Goal: Find specific page/section: Find specific page/section

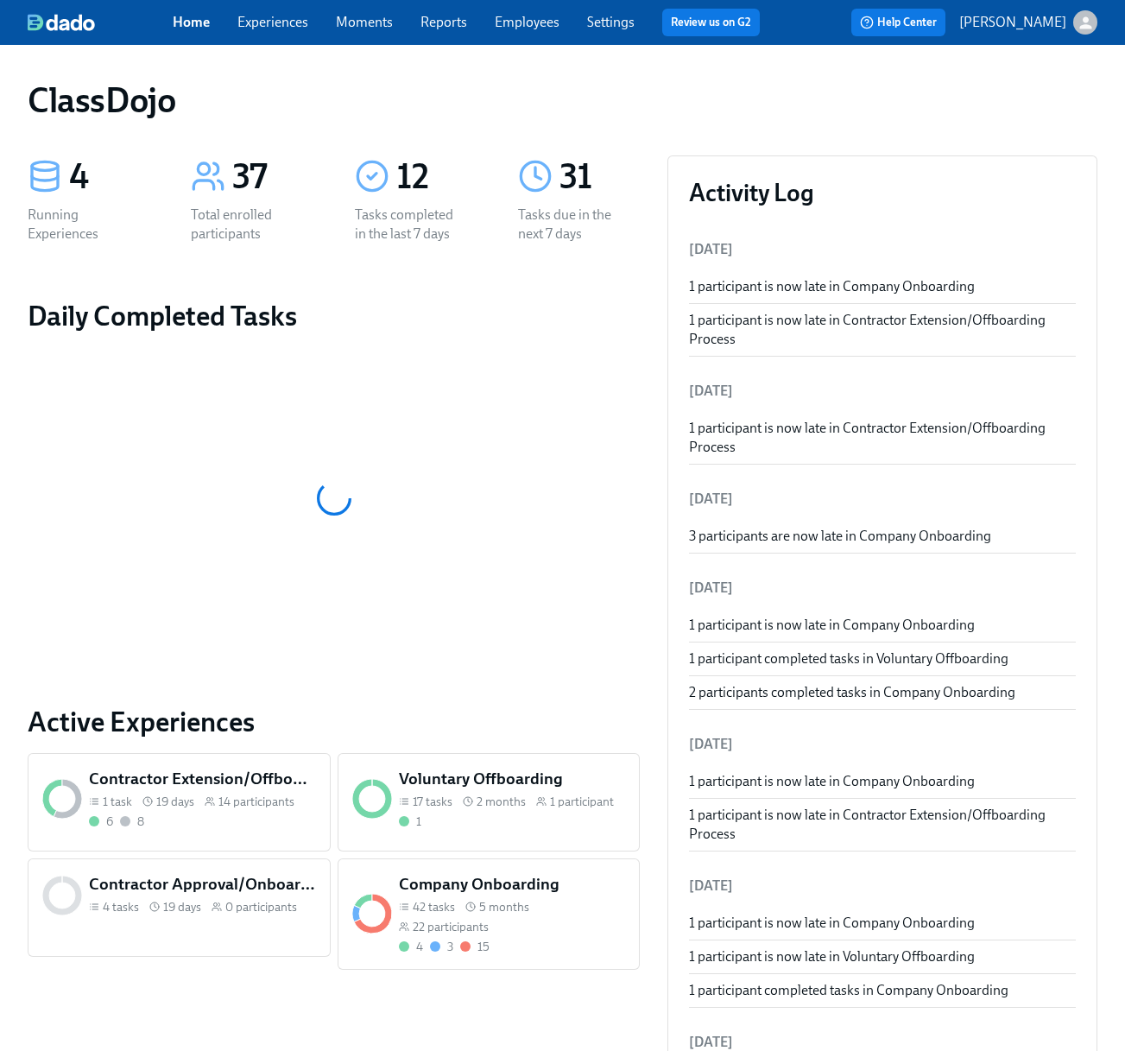
click at [283, 24] on link "Experiences" at bounding box center [272, 22] width 71 height 16
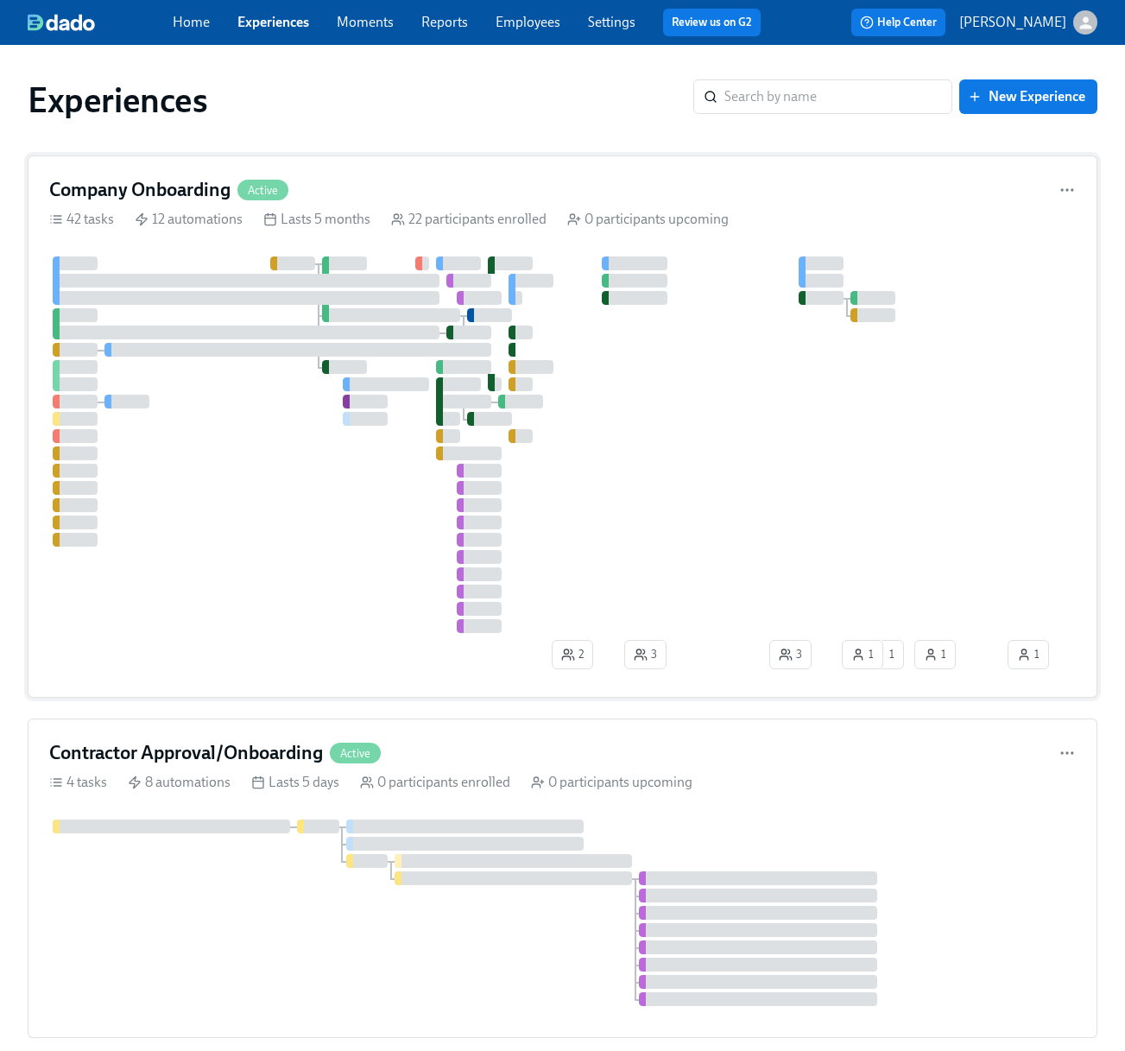
click at [165, 214] on div "12 automations" at bounding box center [189, 219] width 108 height 19
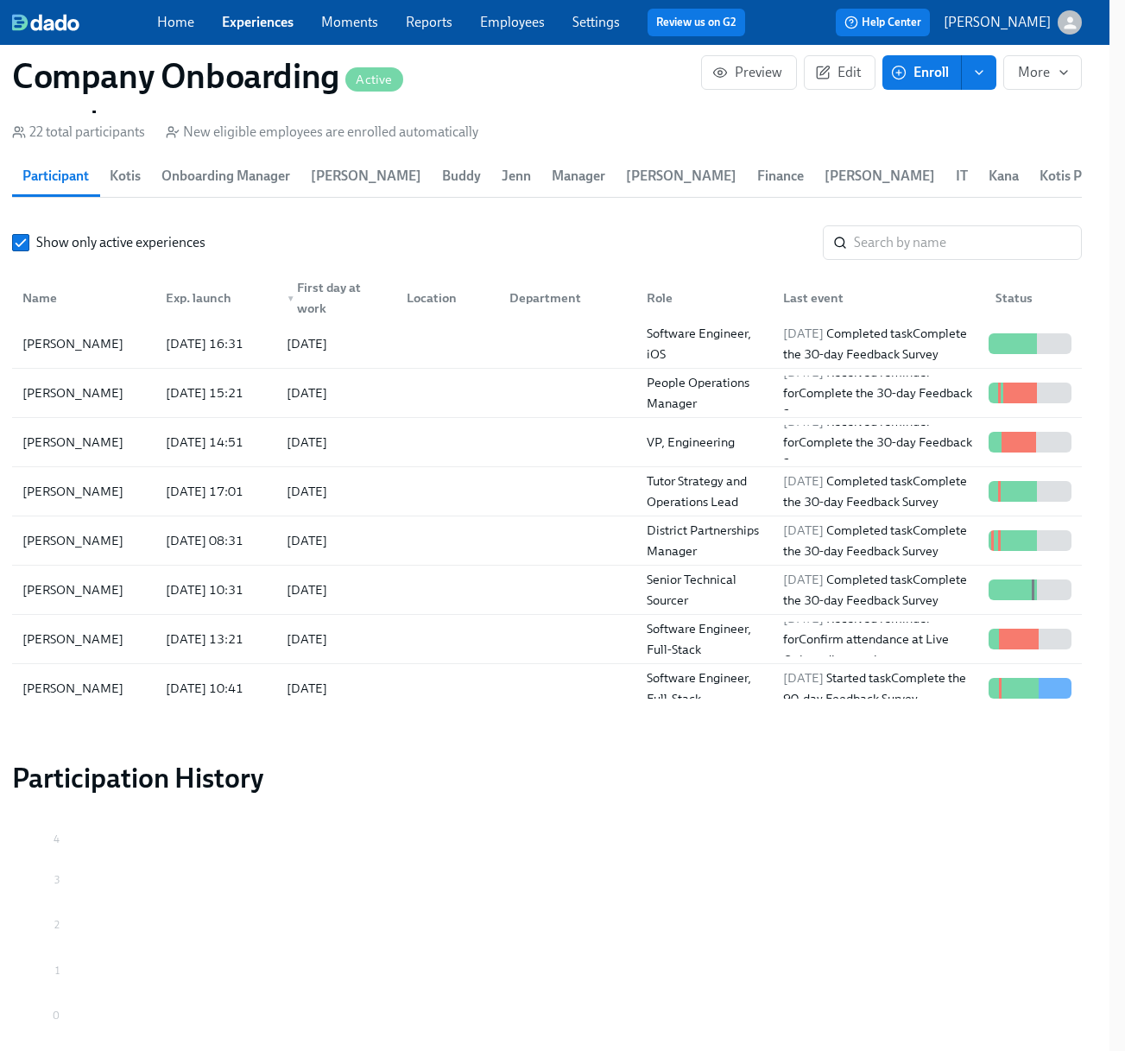
scroll to position [705, 0]
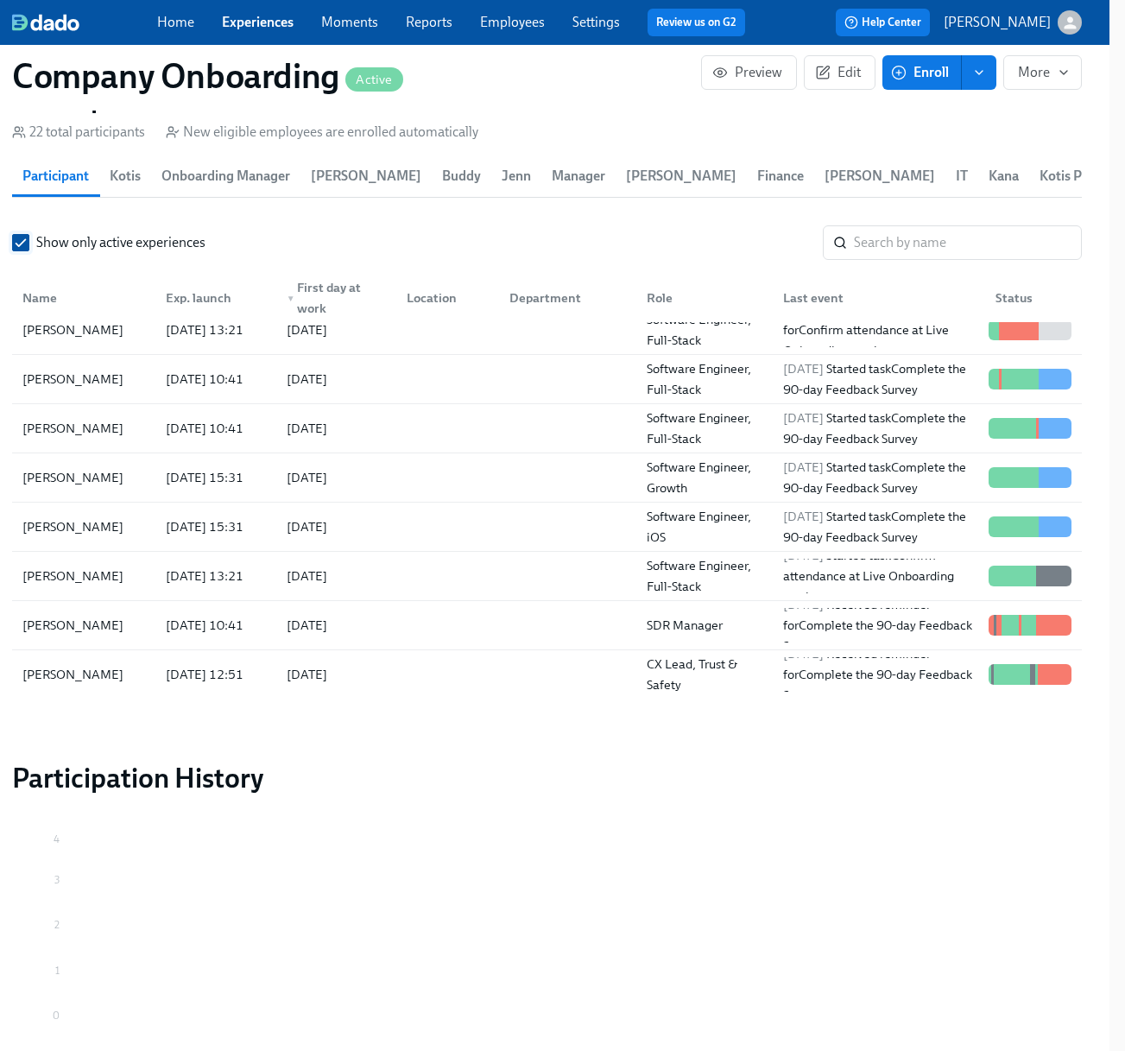
click at [23, 249] on input "Show only active experiences" at bounding box center [21, 243] width 16 height 16
click at [325, 306] on div "▼ First day at work" at bounding box center [336, 297] width 113 height 41
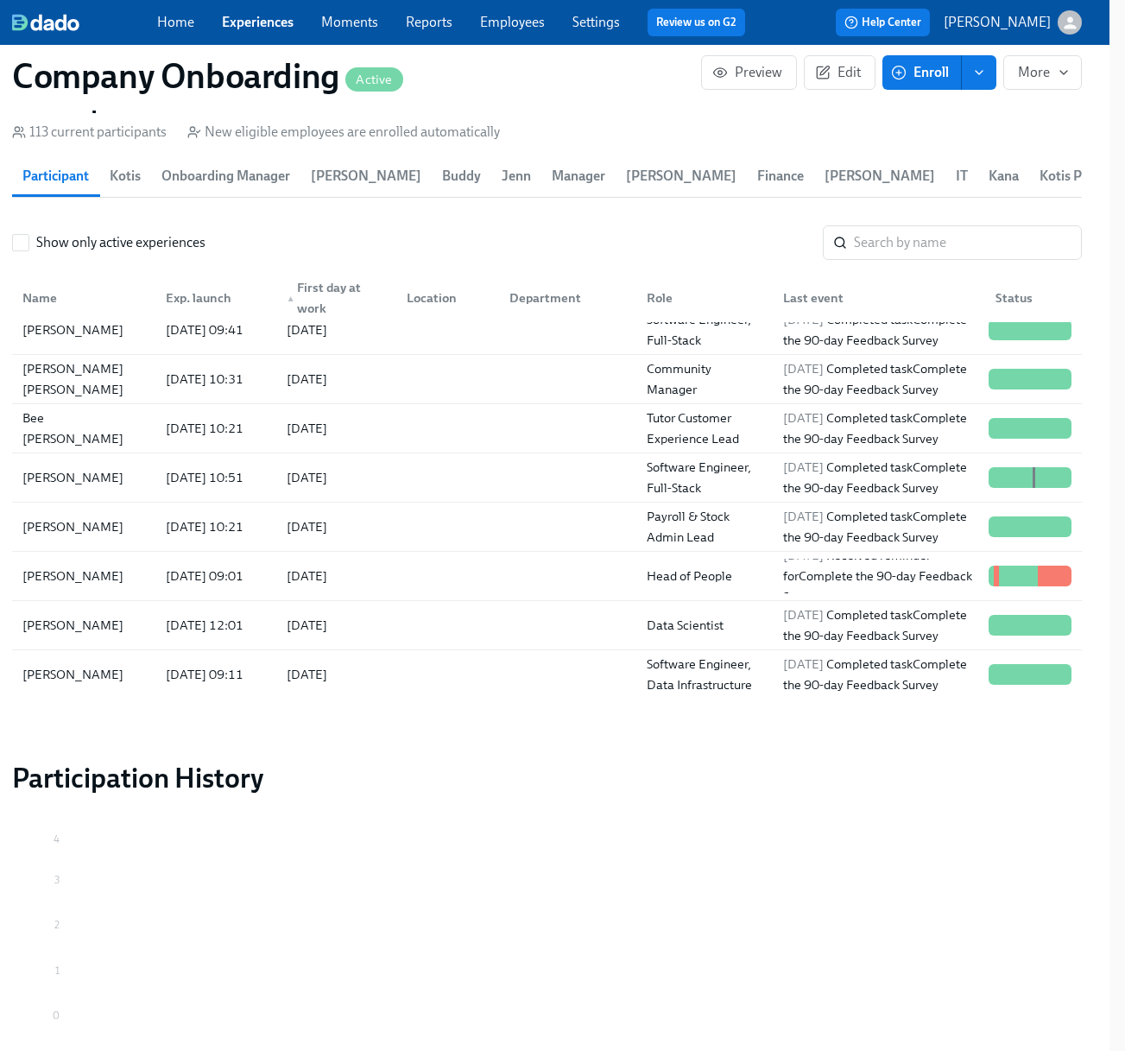
click at [325, 306] on div "▲ First day at work" at bounding box center [336, 297] width 113 height 41
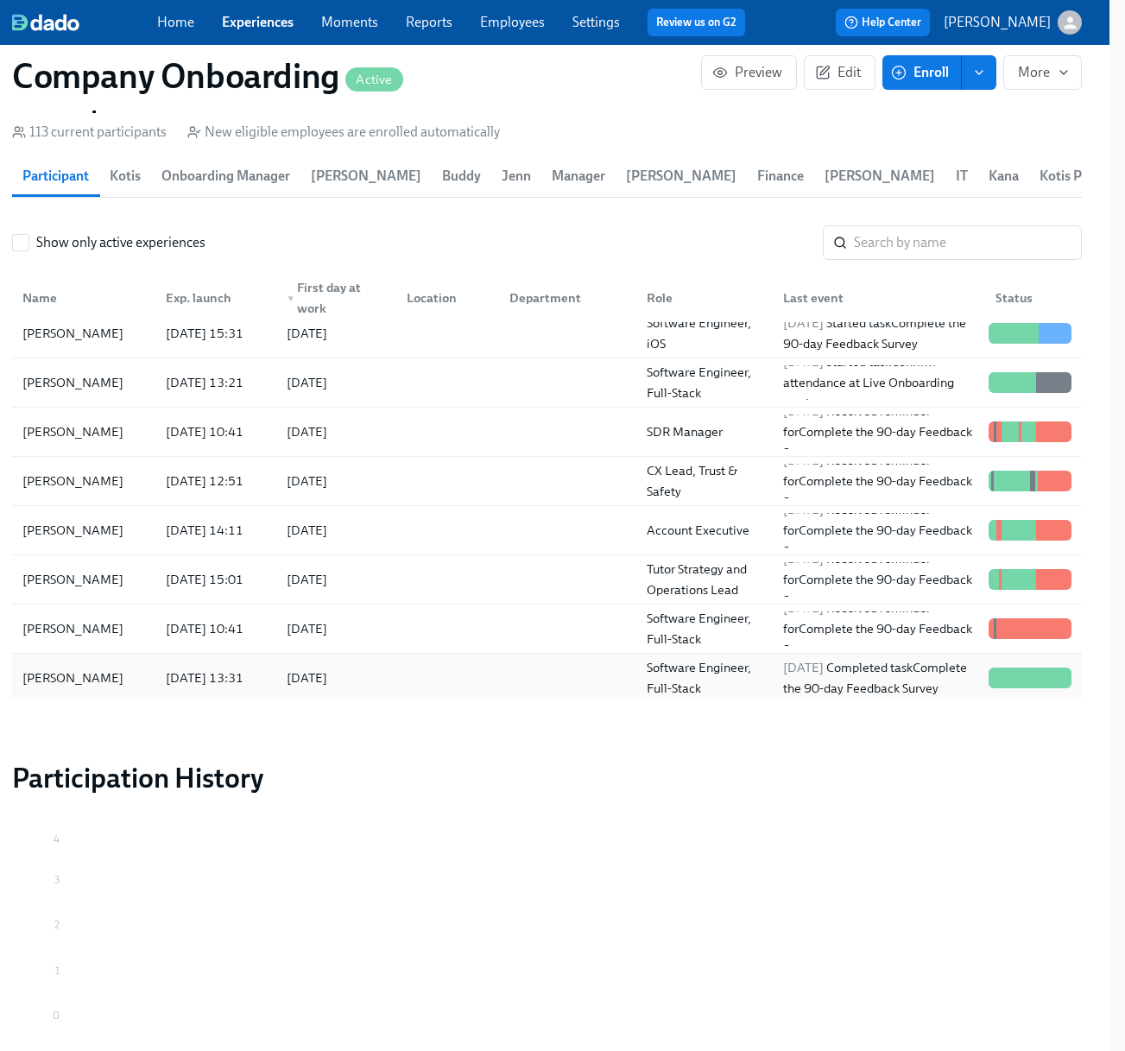
scroll to position [897, 0]
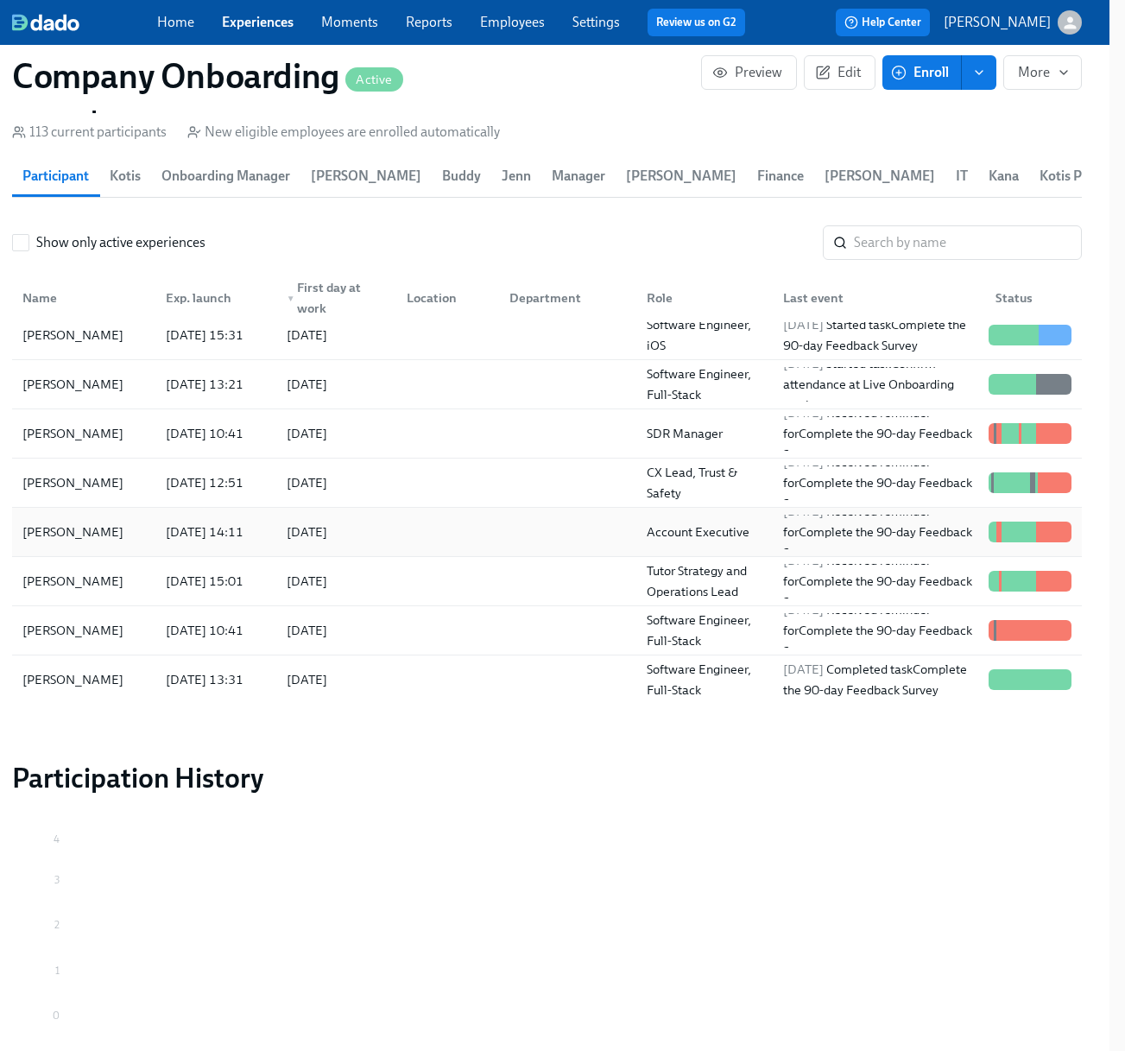
click at [1057, 539] on div at bounding box center [1058, 531] width 3 height 21
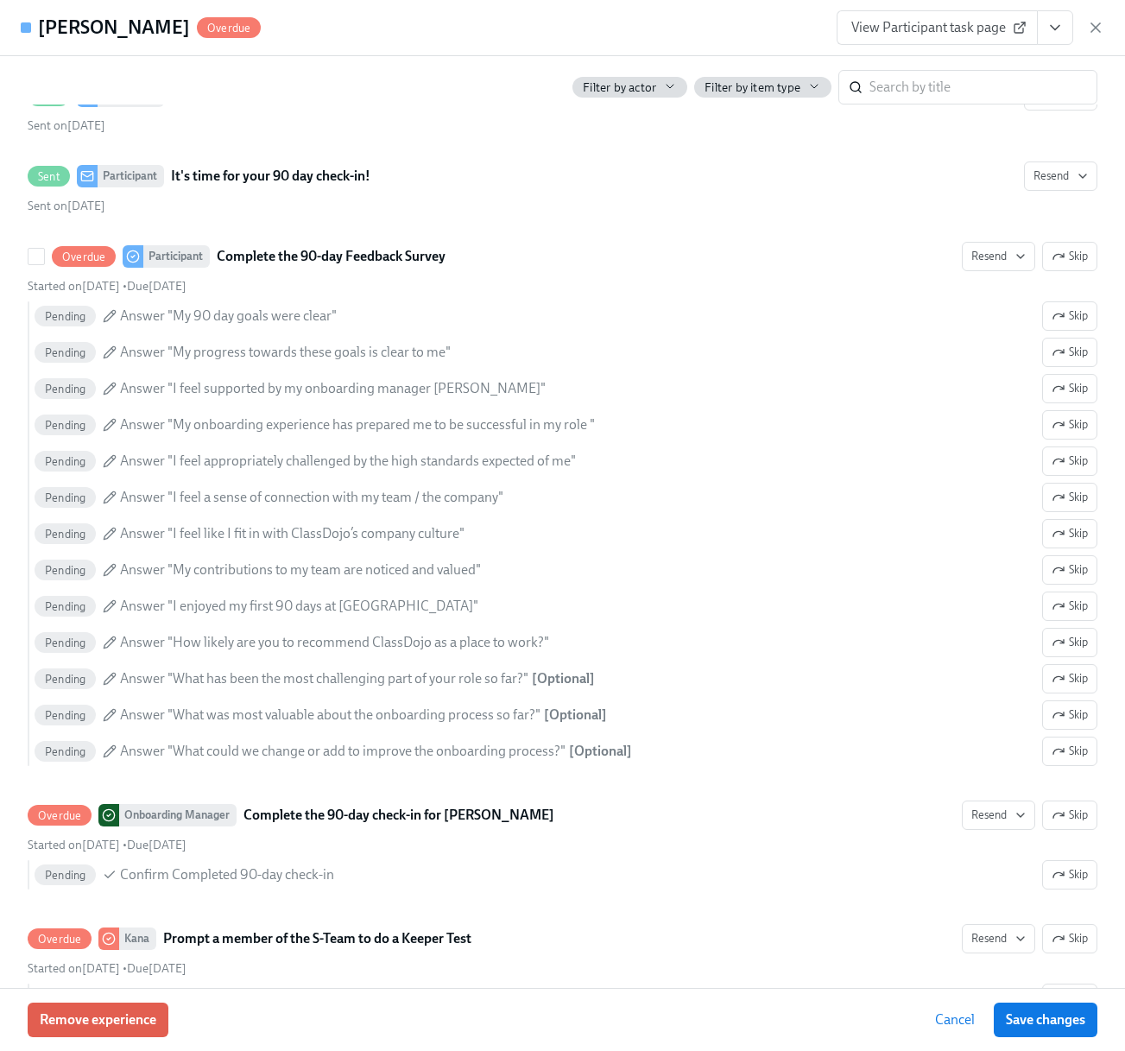
scroll to position [6251, 0]
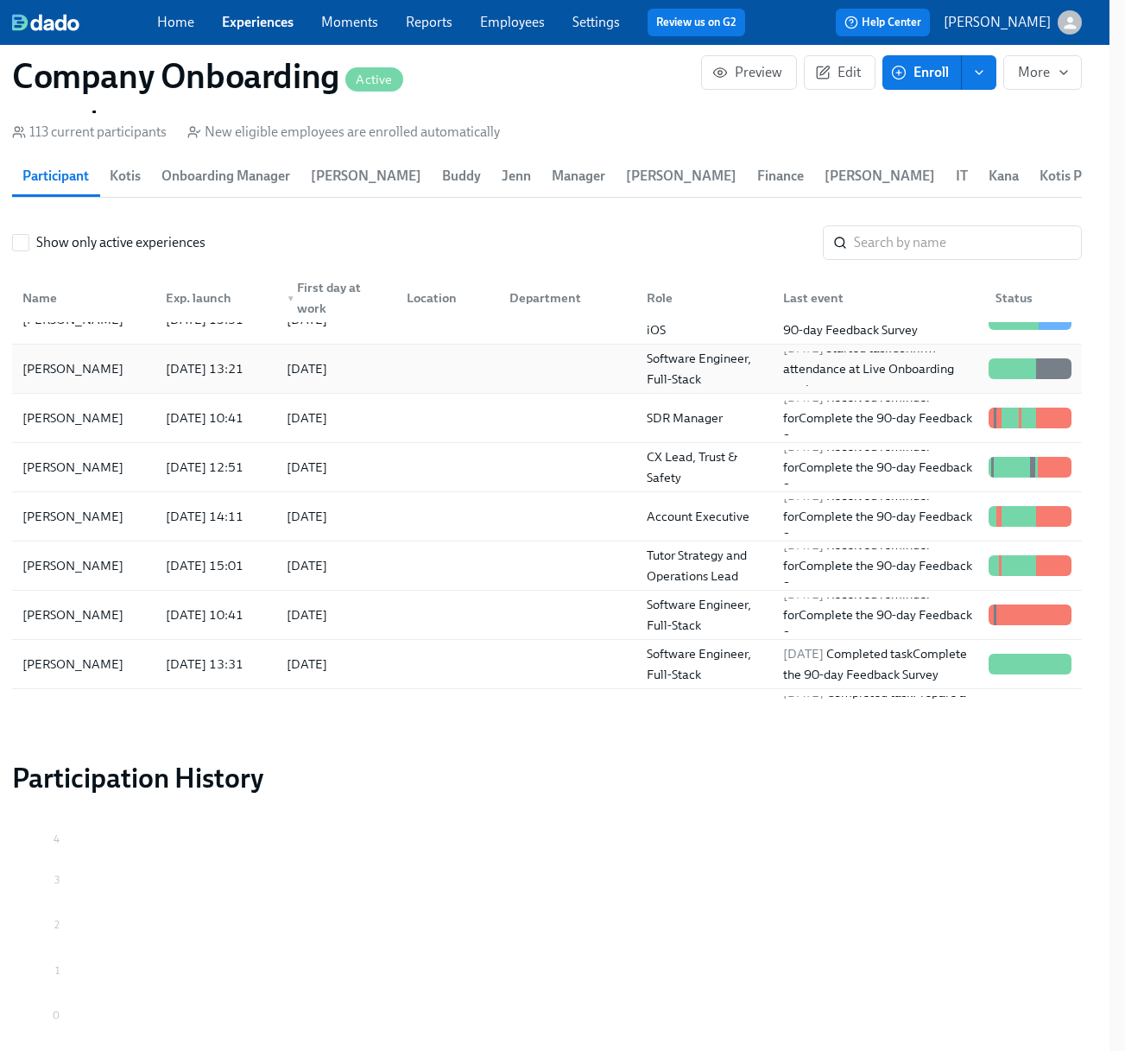
scroll to position [905, 0]
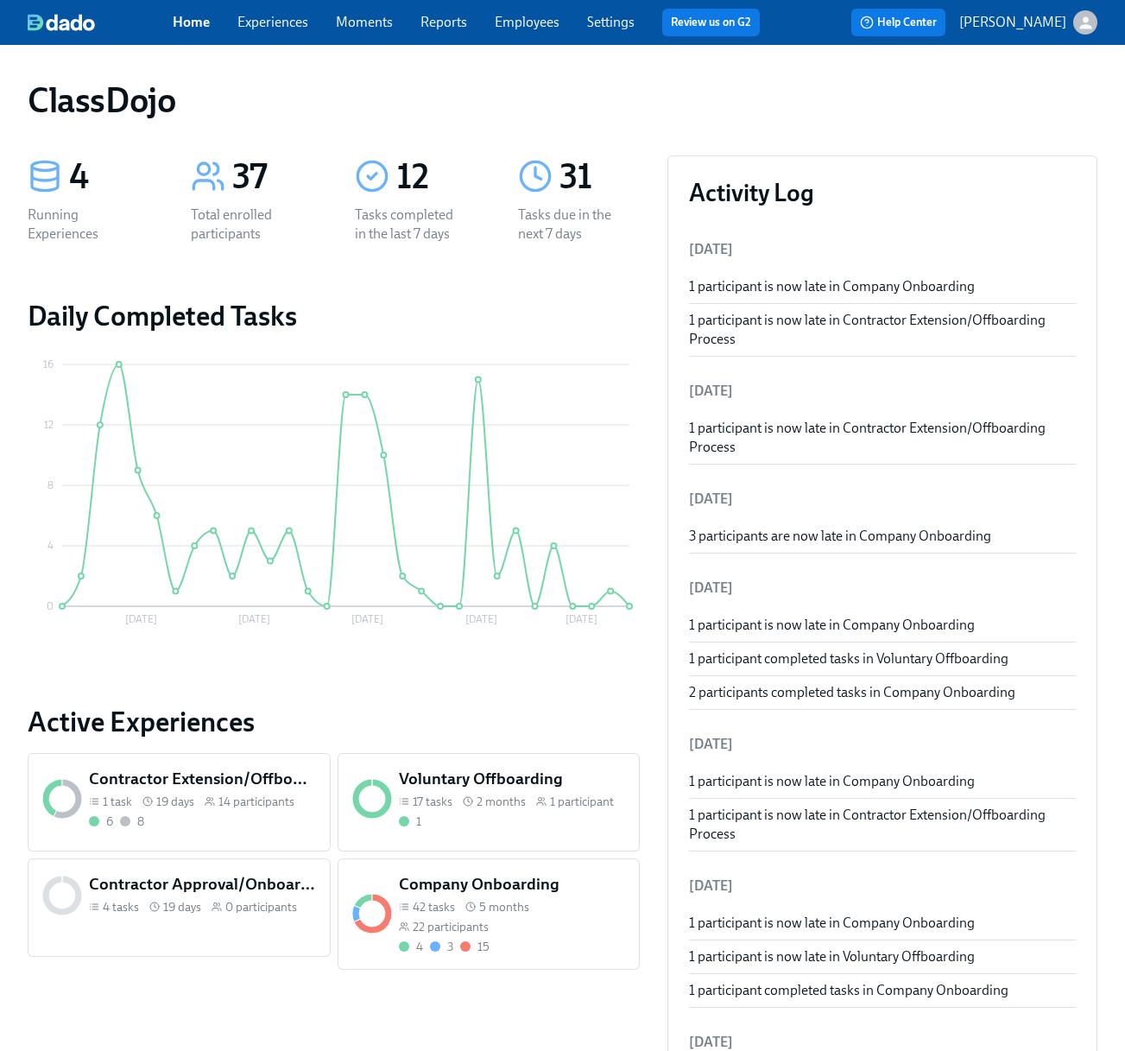
click at [267, 20] on link "Experiences" at bounding box center [272, 22] width 71 height 16
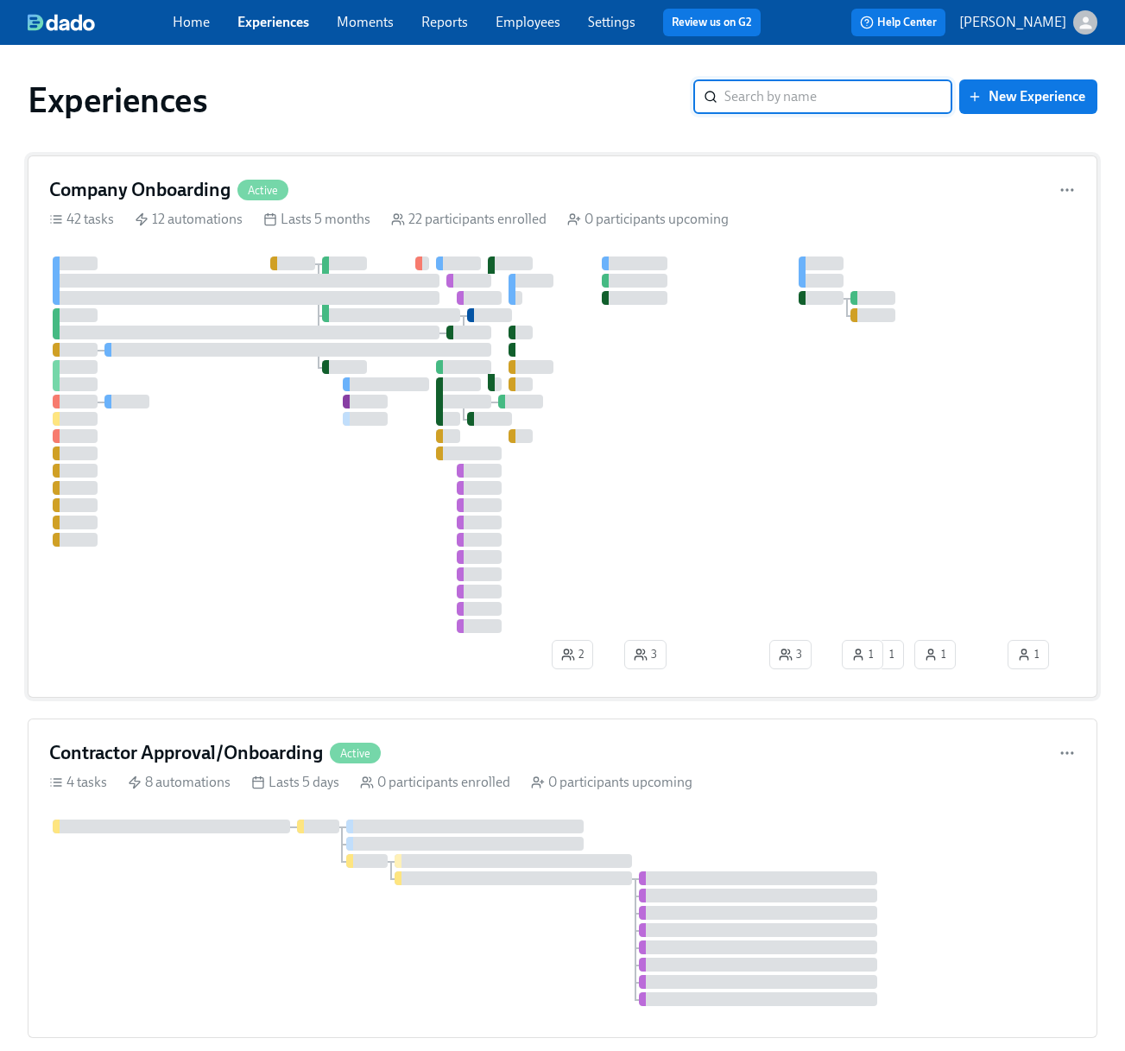
click at [347, 186] on div "Company Onboarding Active" at bounding box center [562, 190] width 1026 height 26
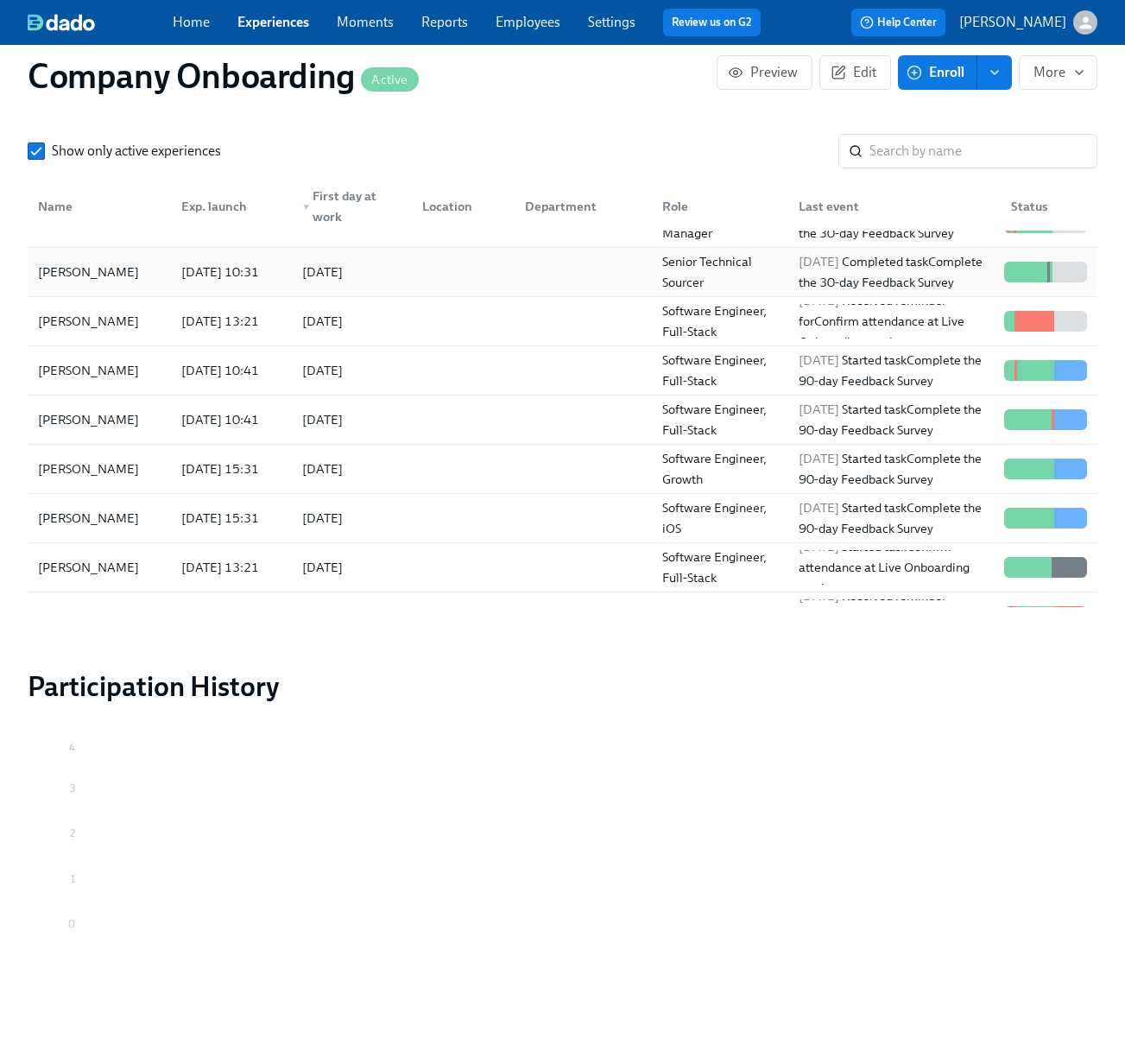
scroll to position [615, 0]
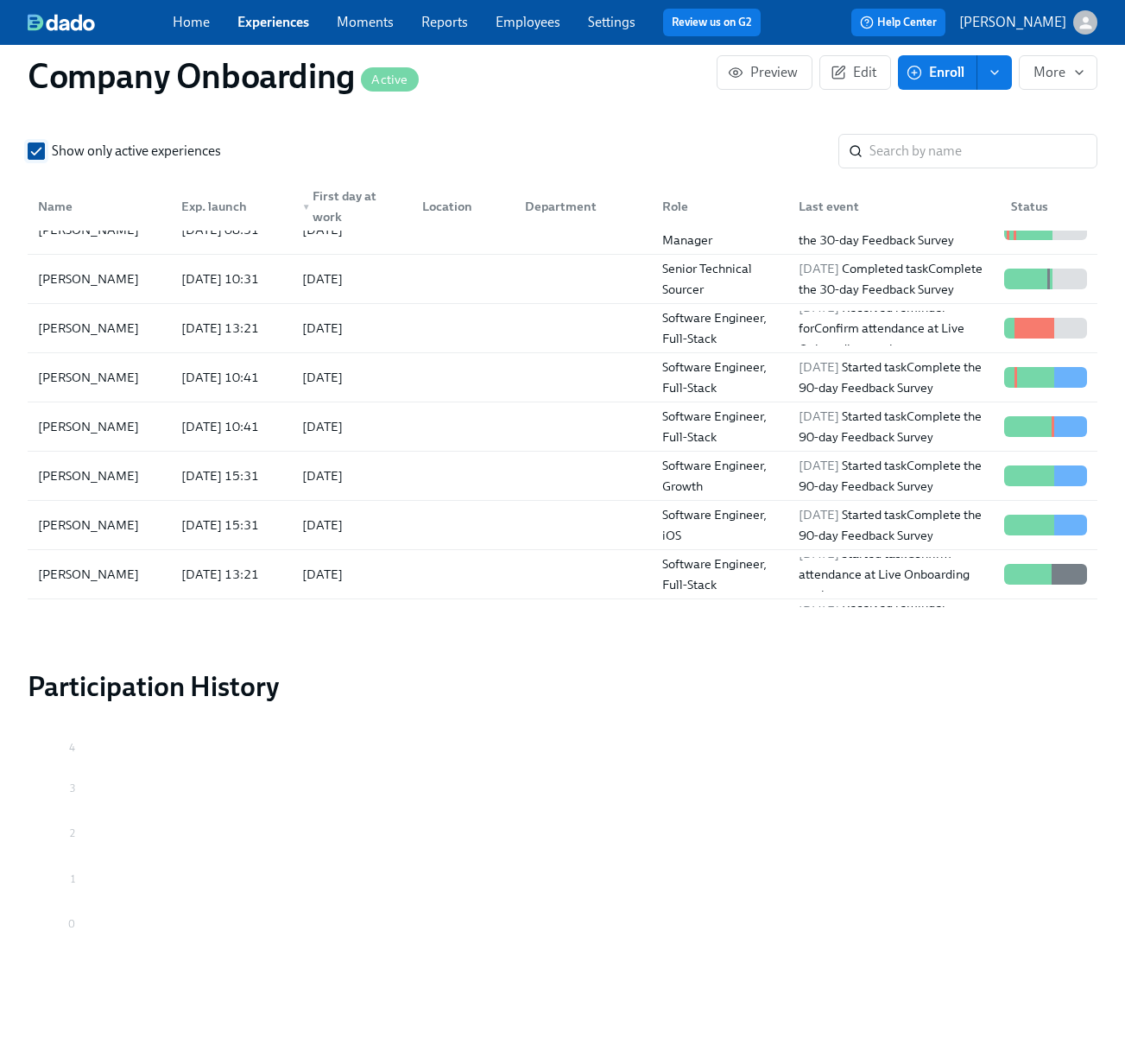
click at [34, 156] on input "Show only active experiences" at bounding box center [36, 151] width 16 height 16
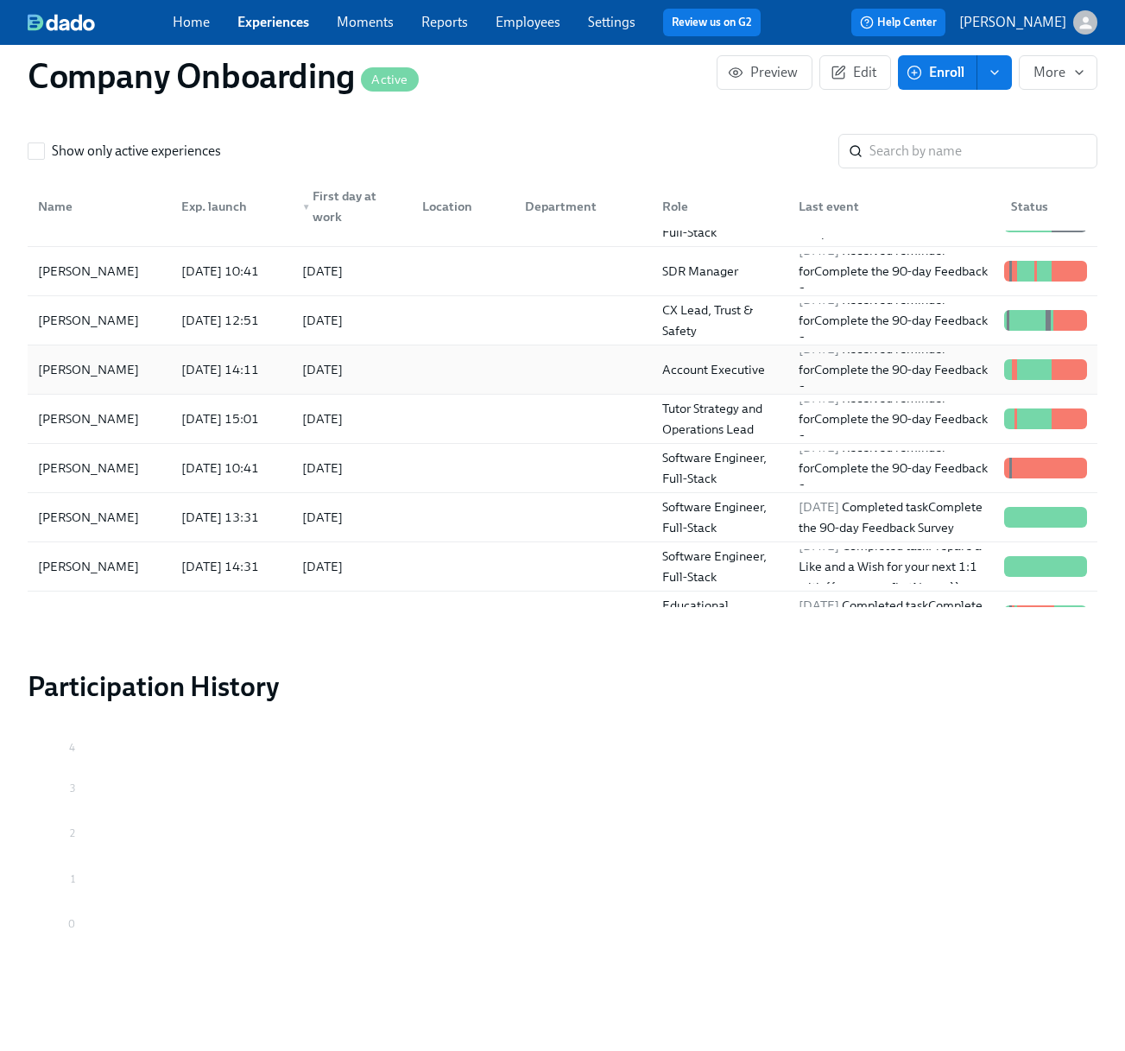
scroll to position [970, 0]
